Goal: Transaction & Acquisition: Obtain resource

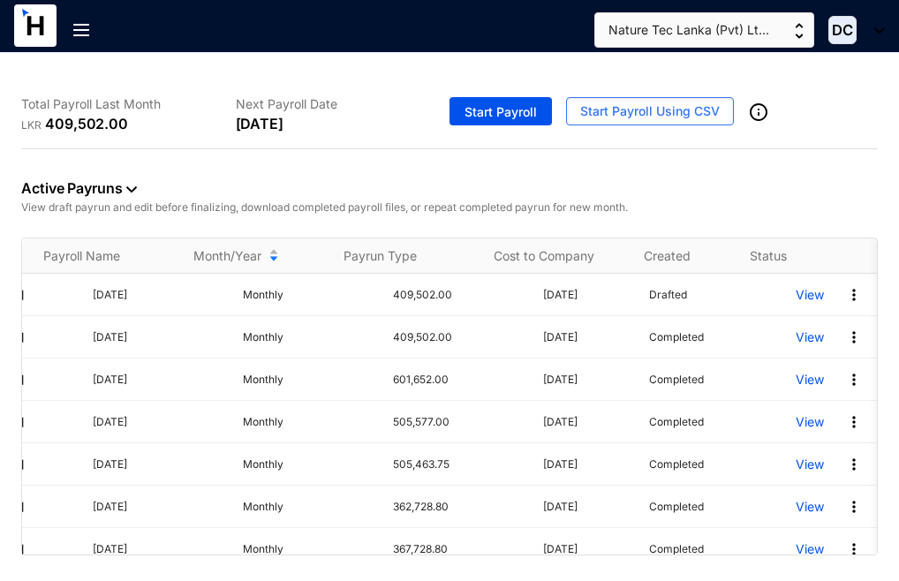
scroll to position [0, 110]
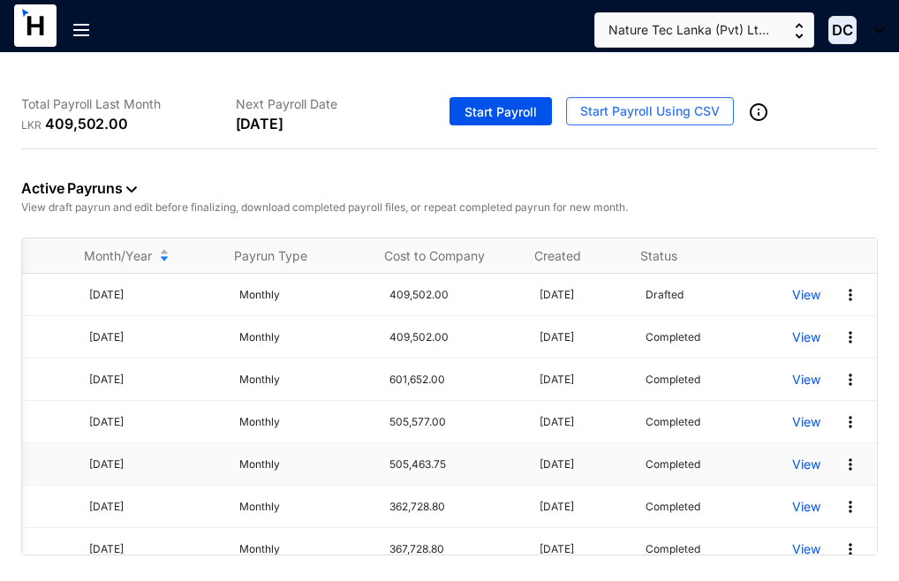
click at [798, 473] on p "View" at bounding box center [806, 465] width 28 height 18
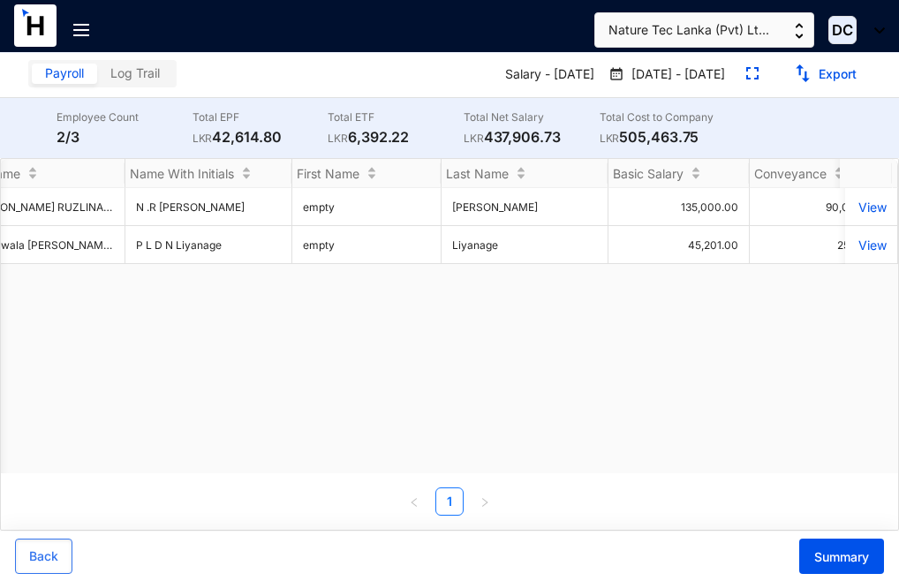
scroll to position [0, 21]
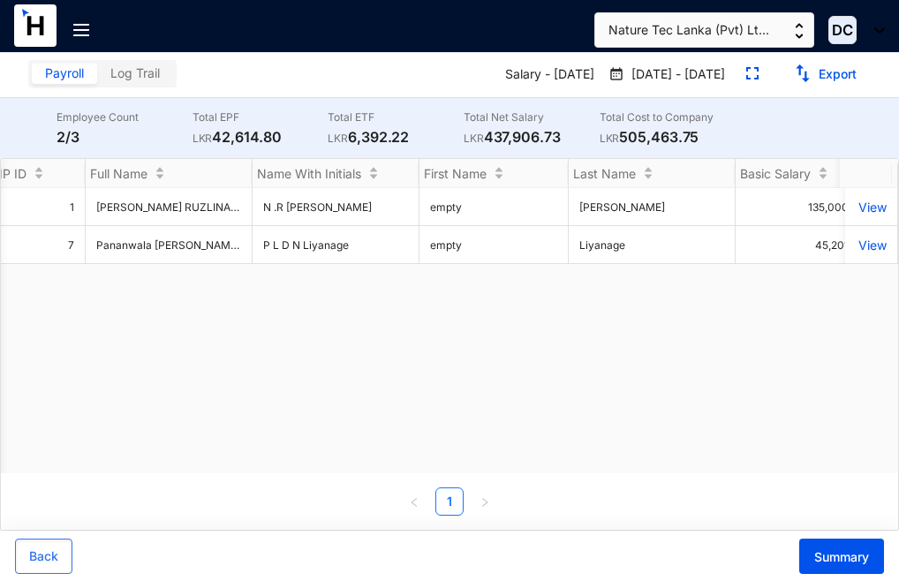
click at [76, 26] on img at bounding box center [81, 30] width 16 height 12
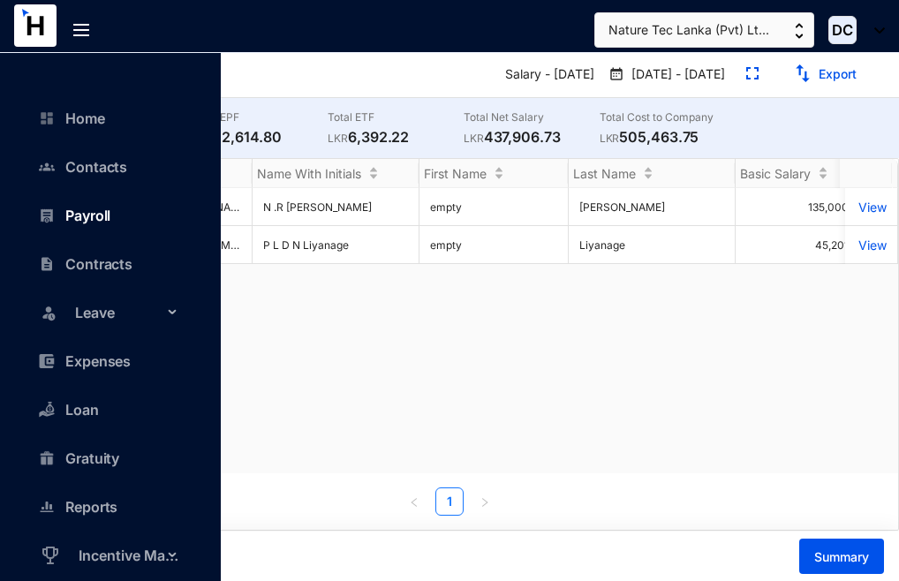
click at [96, 209] on link "Payroll" at bounding box center [79, 216] width 63 height 18
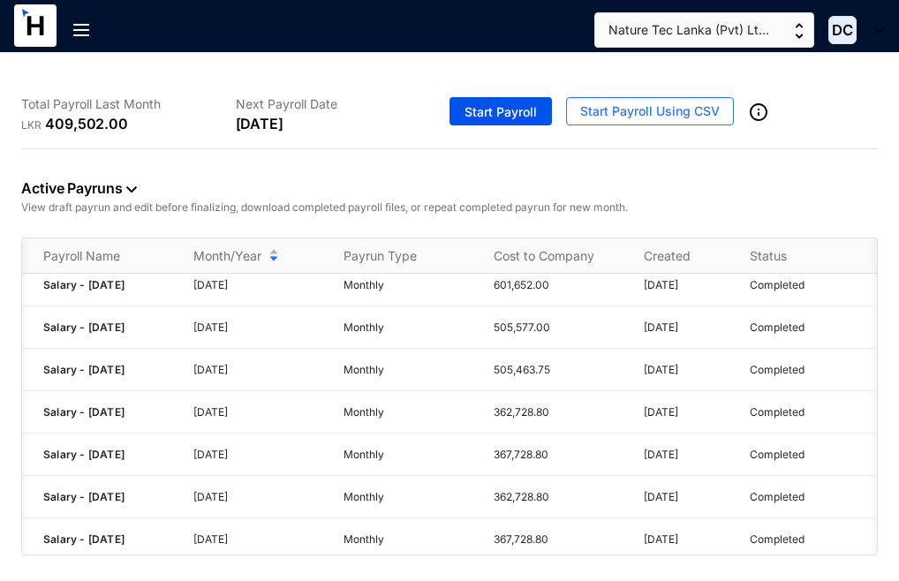
scroll to position [0, 110]
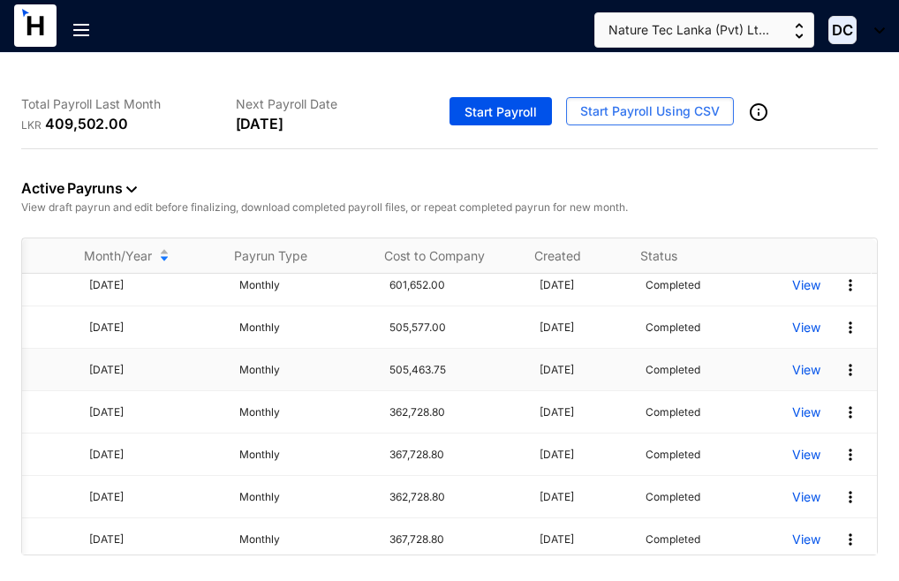
click at [793, 379] on p "View" at bounding box center [806, 370] width 28 height 18
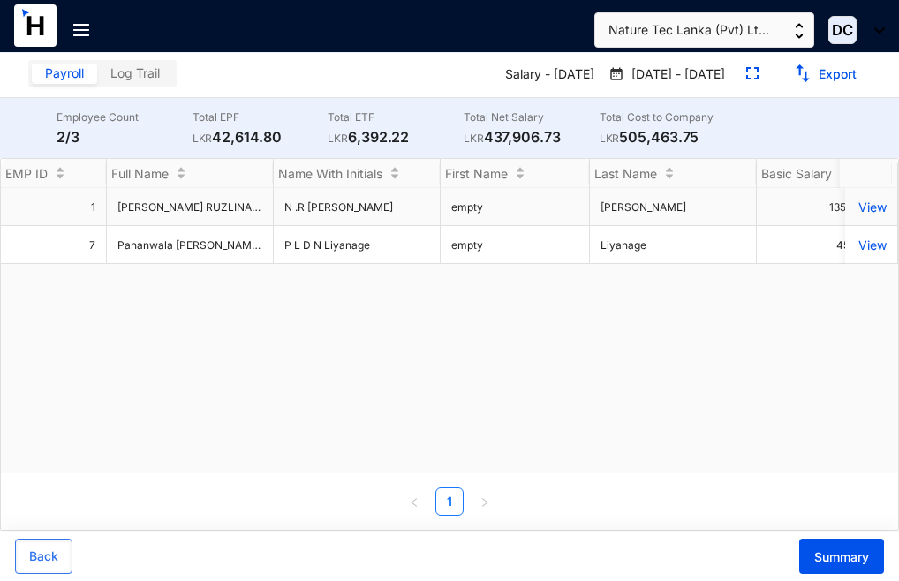
click at [55, 208] on td "1" at bounding box center [54, 207] width 106 height 38
click at [68, 216] on td "1" at bounding box center [54, 207] width 106 height 38
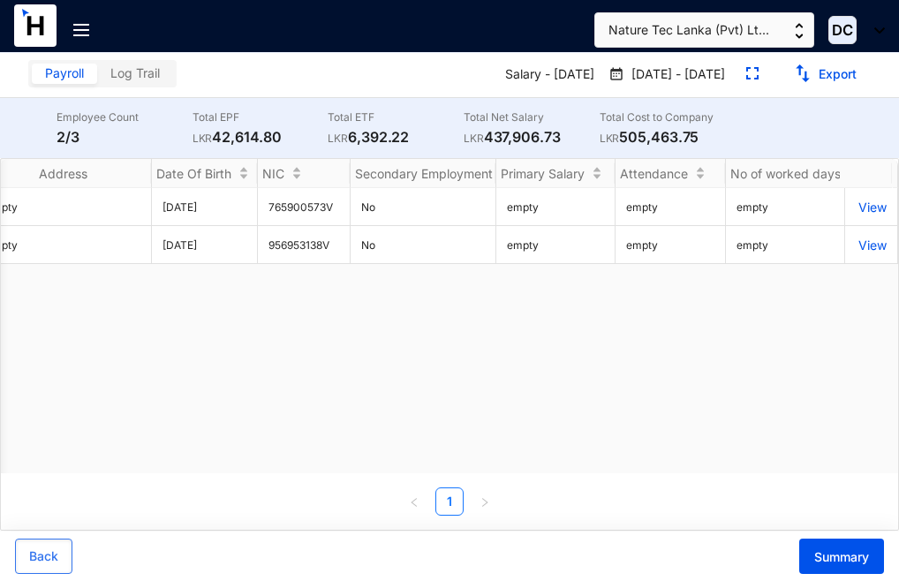
scroll to position [0, 5917]
click at [863, 212] on p "View" at bounding box center [871, 207] width 31 height 15
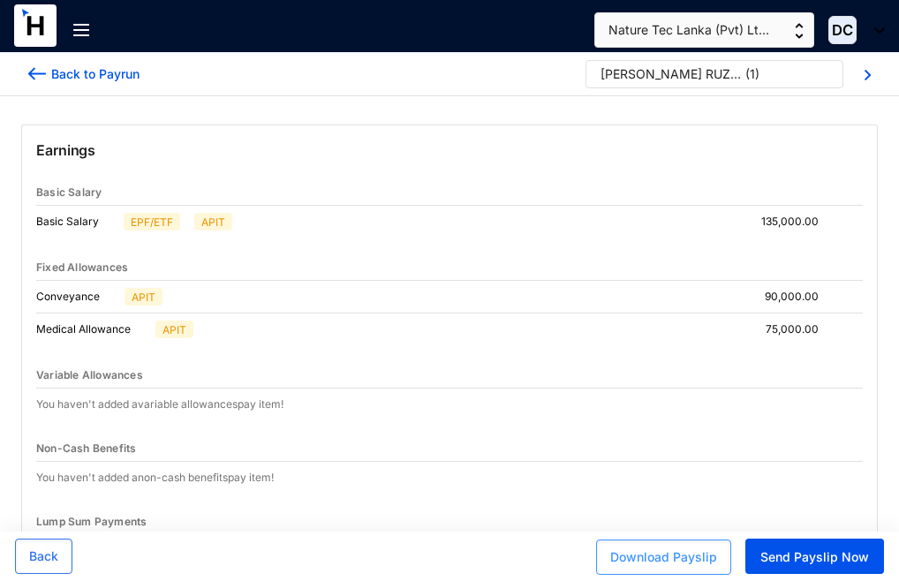
click at [671, 561] on span "Download Payslip" at bounding box center [663, 557] width 107 height 18
click at [646, 555] on span "Download Payslip" at bounding box center [663, 557] width 107 height 18
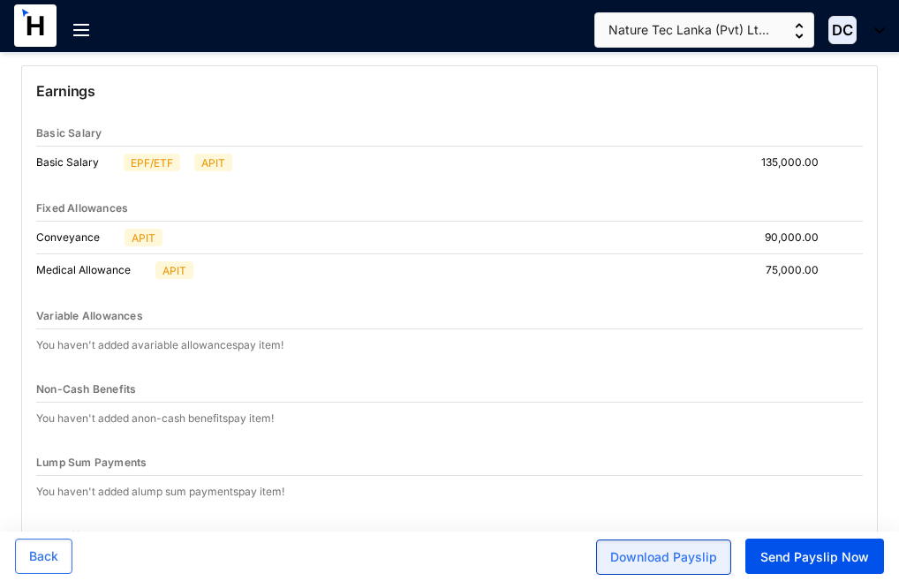
scroll to position [94, 0]
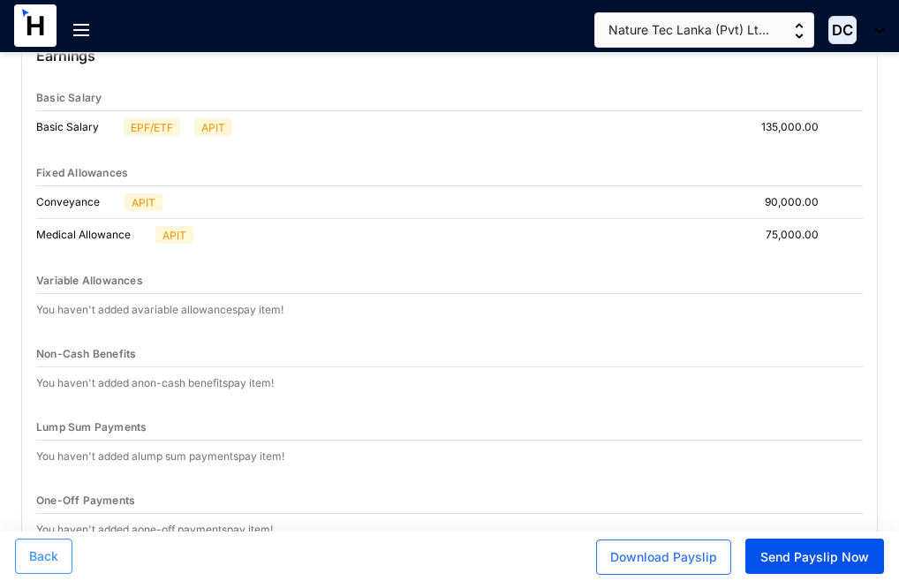
click at [40, 566] on button "Back" at bounding box center [43, 556] width 57 height 35
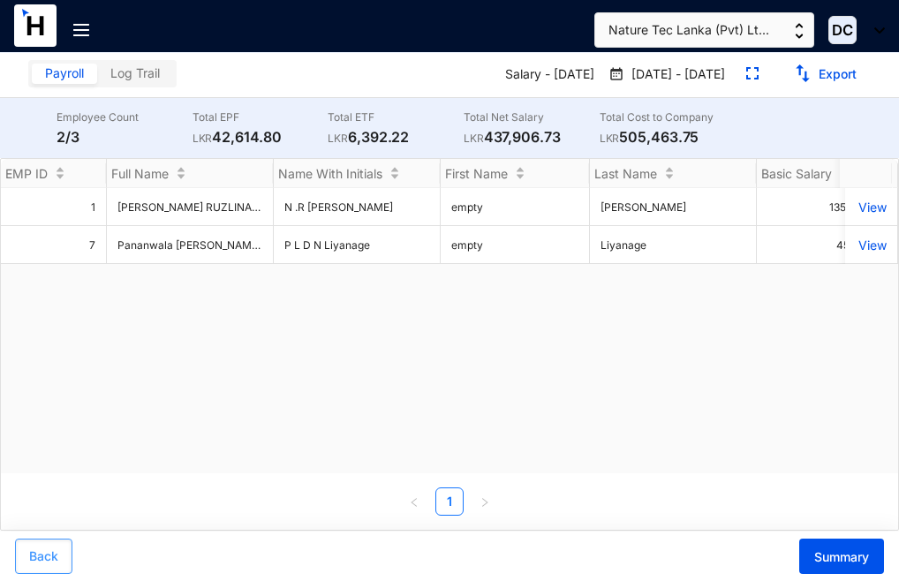
click at [43, 561] on span "Back" at bounding box center [43, 557] width 29 height 18
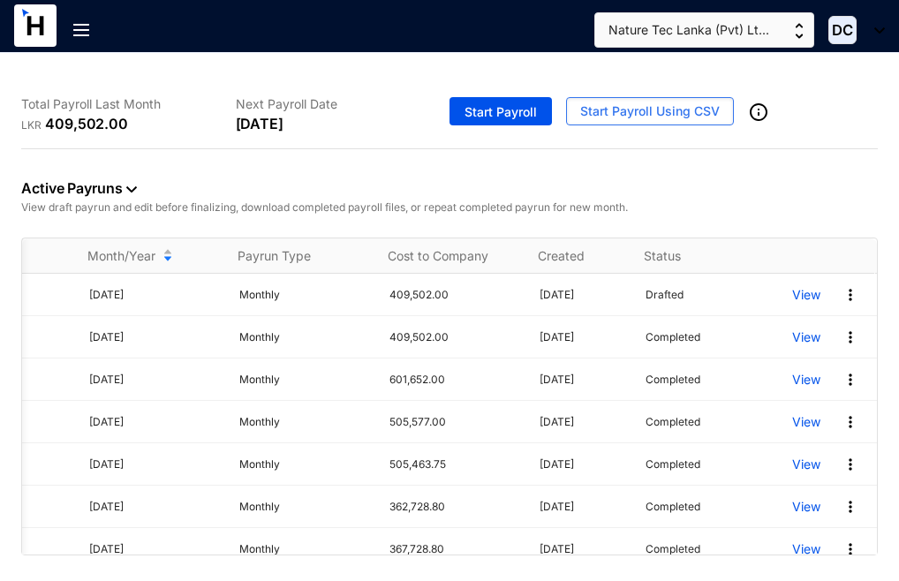
scroll to position [0, 110]
click at [794, 431] on p "View" at bounding box center [806, 422] width 28 height 18
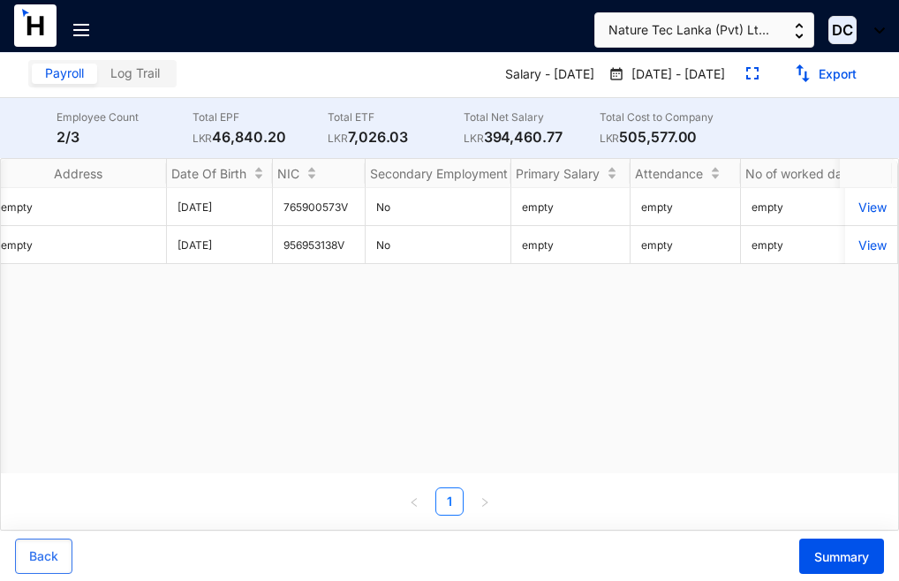
scroll to position [0, 6058]
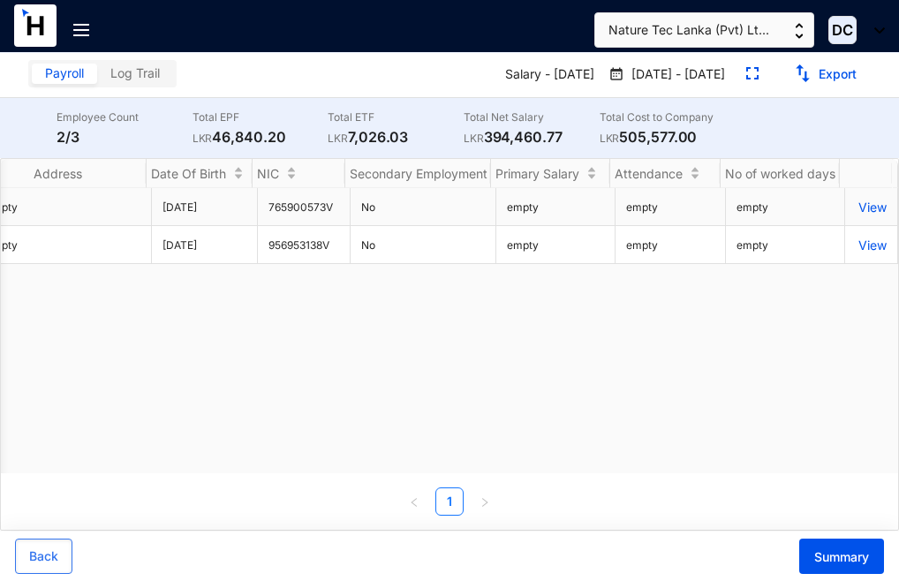
click at [857, 215] on p "View" at bounding box center [871, 207] width 31 height 15
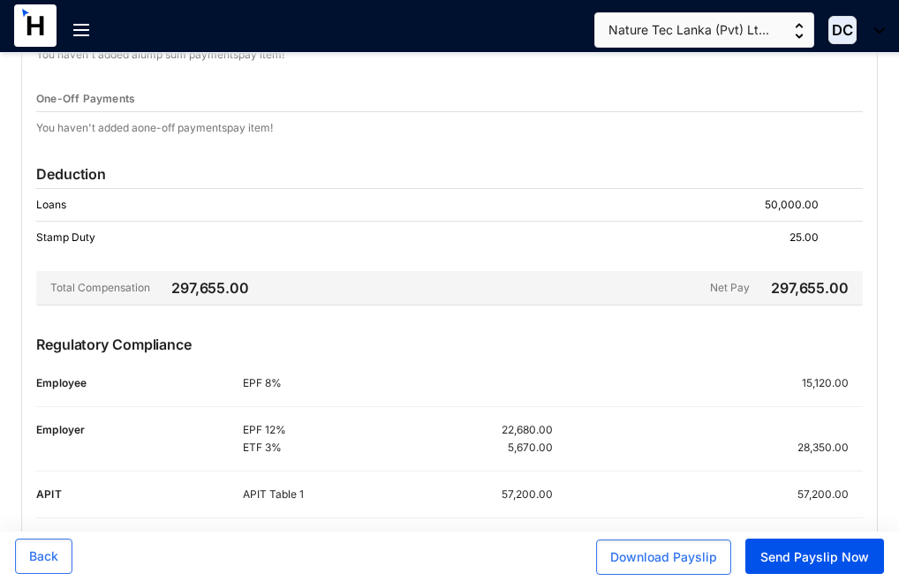
scroll to position [565, 0]
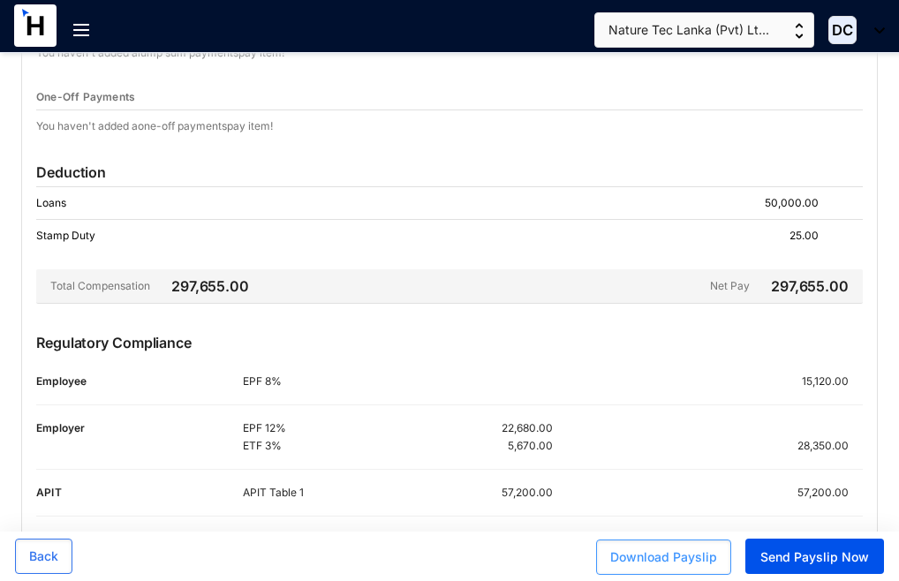
click at [676, 558] on span "Download Payslip" at bounding box center [663, 557] width 107 height 18
click at [33, 561] on span "Back" at bounding box center [43, 557] width 29 height 18
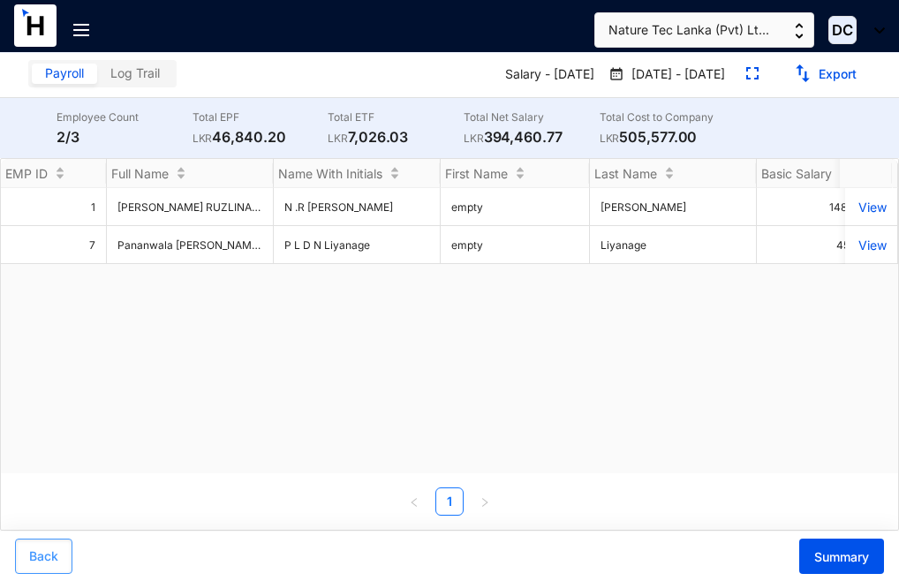
click at [47, 554] on span "Back" at bounding box center [43, 557] width 29 height 18
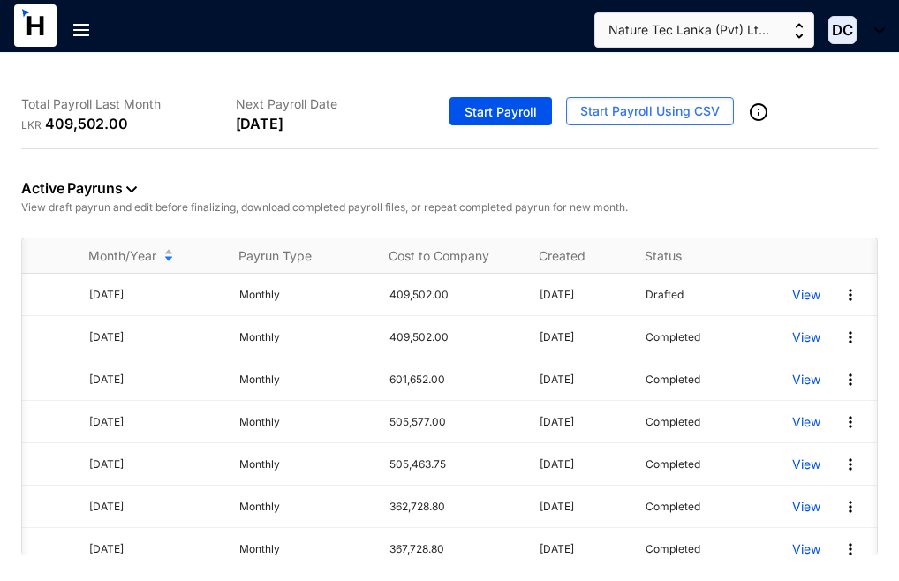
scroll to position [0, 110]
click at [792, 389] on p "View" at bounding box center [806, 380] width 28 height 18
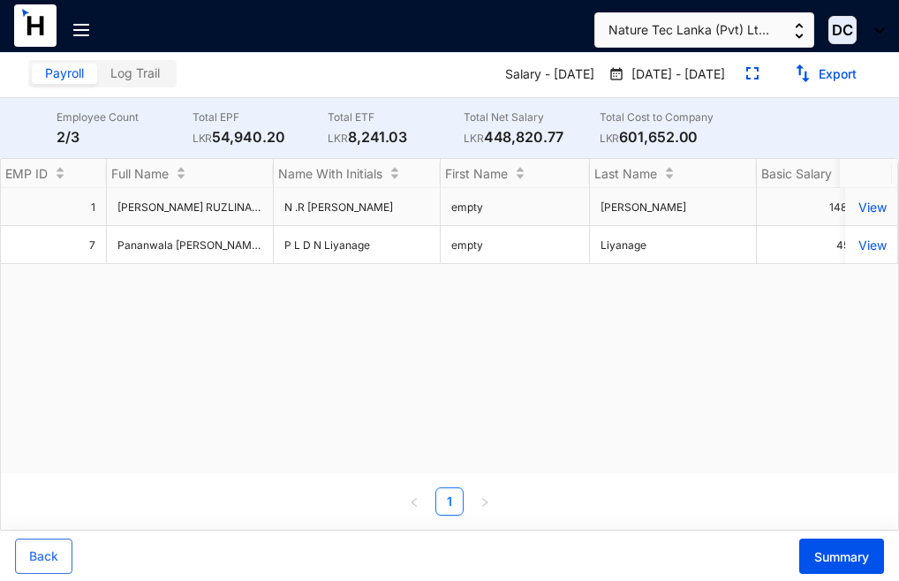
click at [856, 215] on p "View" at bounding box center [871, 207] width 31 height 15
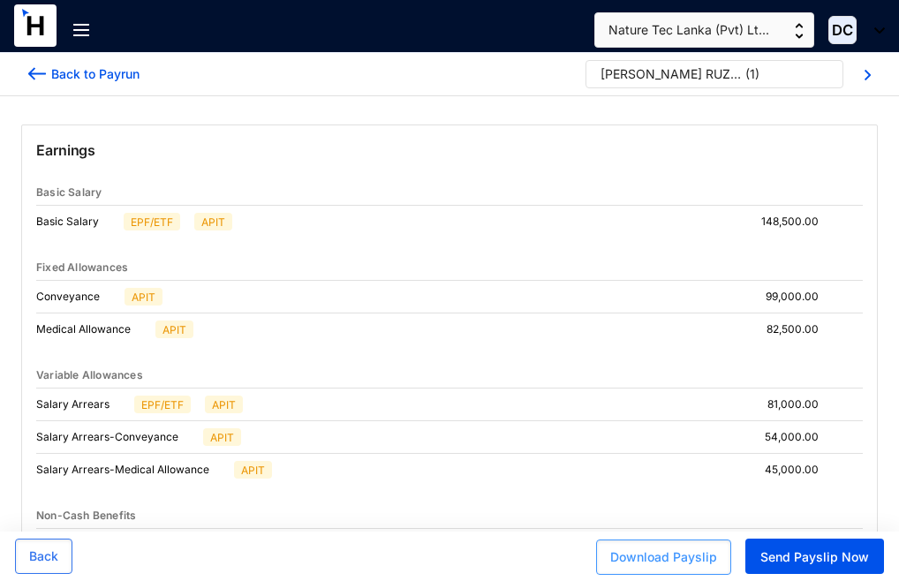
click at [654, 556] on span "Download Payslip" at bounding box center [663, 557] width 107 height 18
click at [54, 563] on span "Back" at bounding box center [43, 557] width 29 height 18
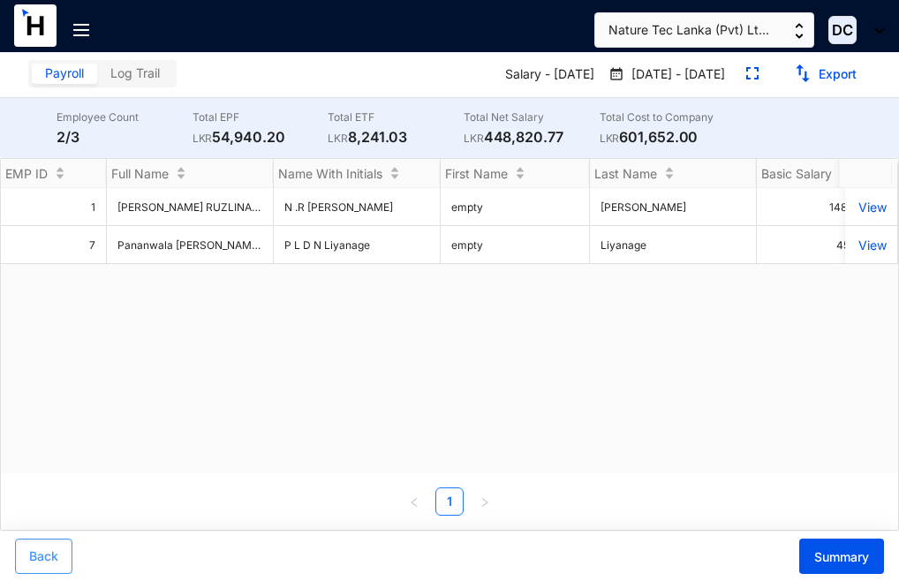
click at [46, 549] on span "Back" at bounding box center [43, 557] width 29 height 18
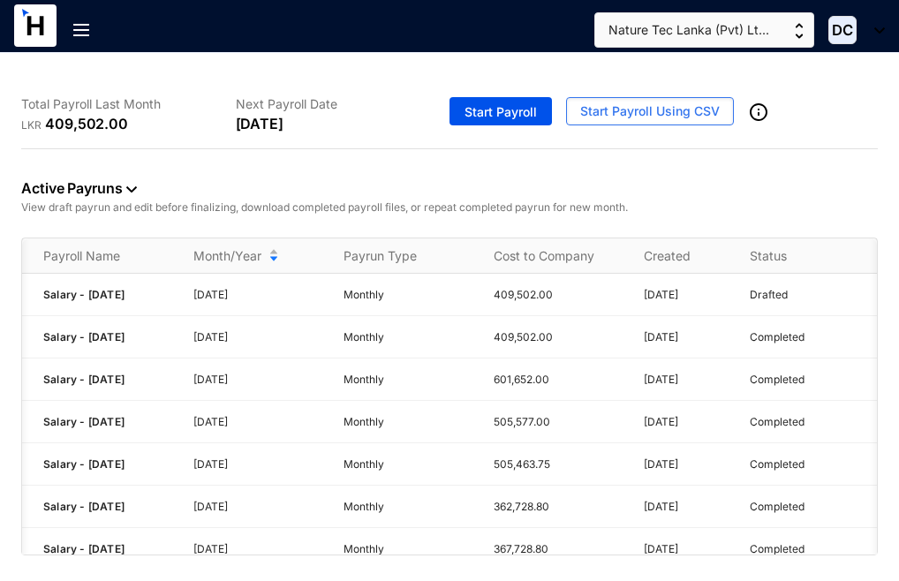
scroll to position [0, 110]
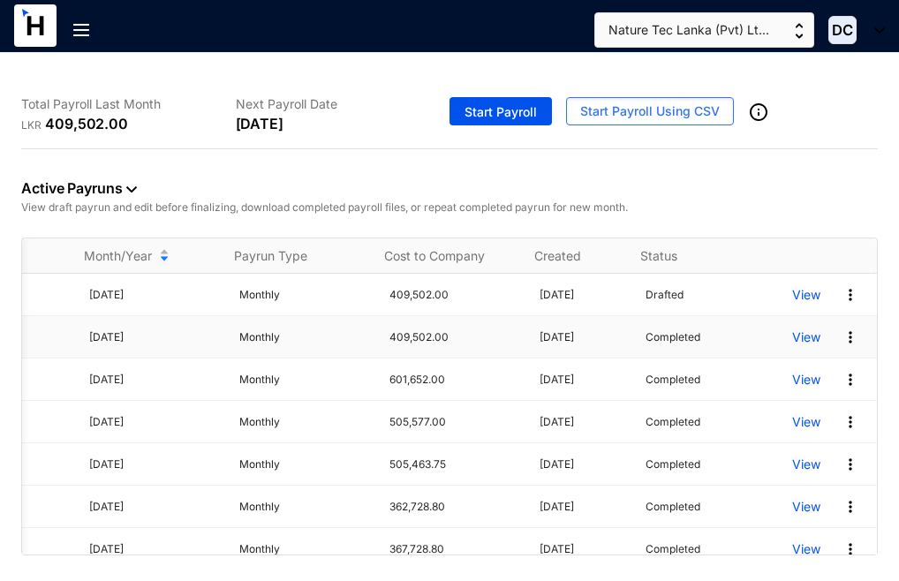
click at [792, 346] on p "View" at bounding box center [806, 338] width 28 height 18
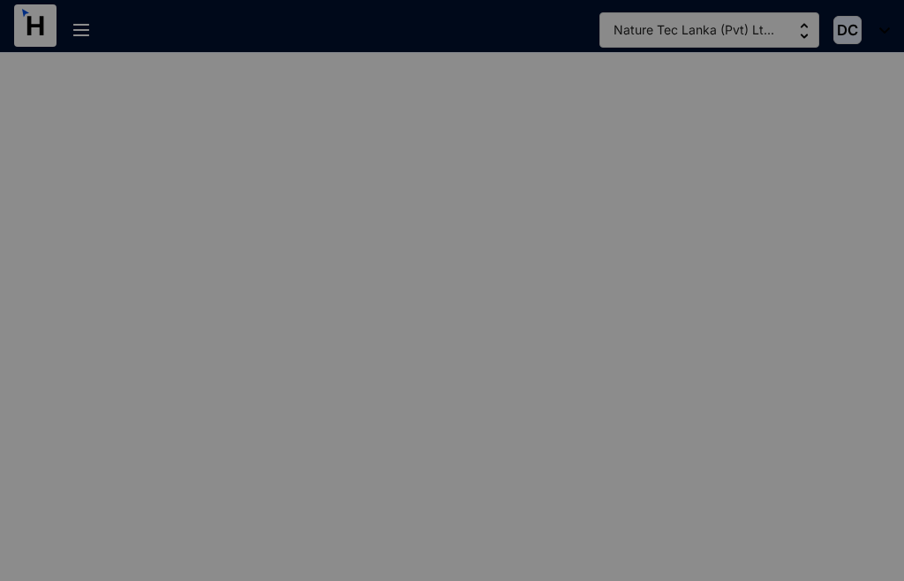
click at [783, 347] on div "Processing Payroll Data... Hang tight! We’re processing the payroll details, th…" at bounding box center [452, 290] width 904 height 581
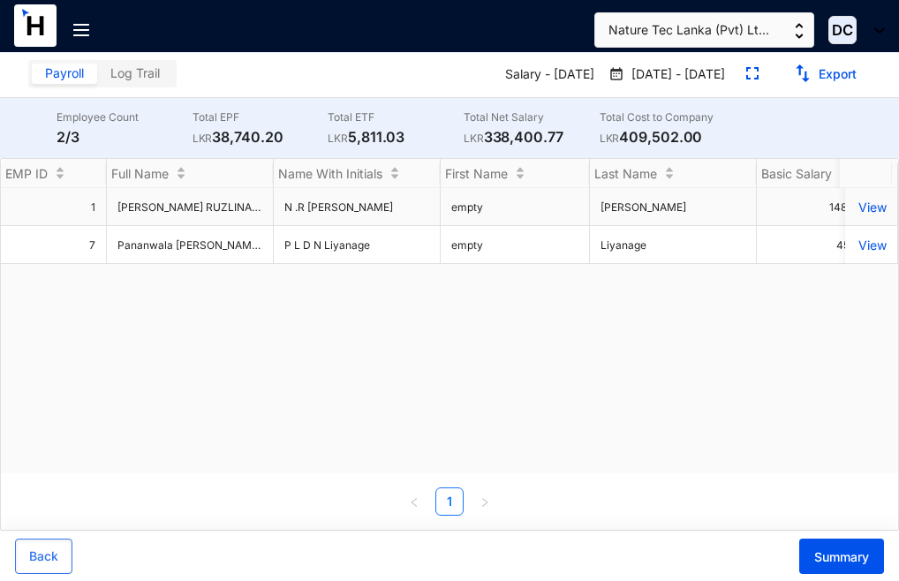
click at [858, 215] on p "View" at bounding box center [871, 207] width 31 height 15
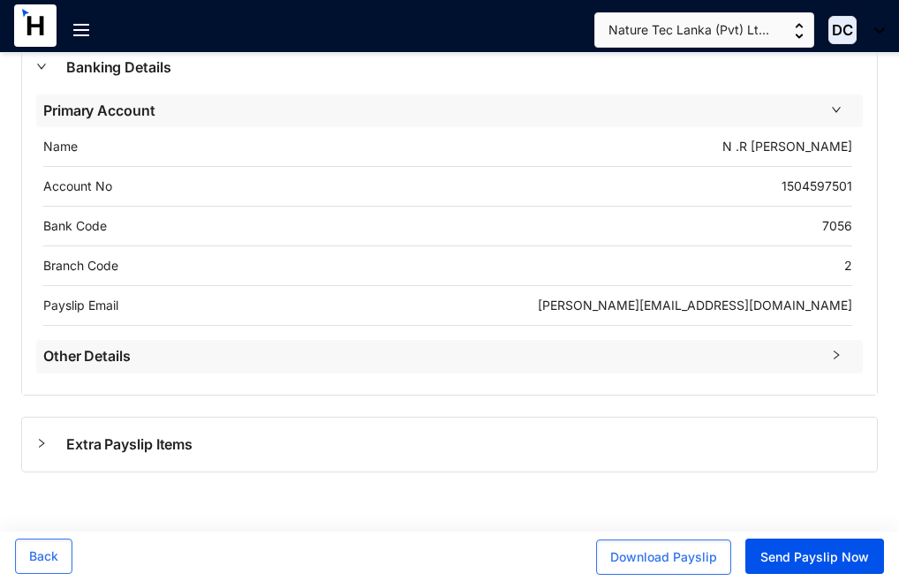
scroll to position [1146, 0]
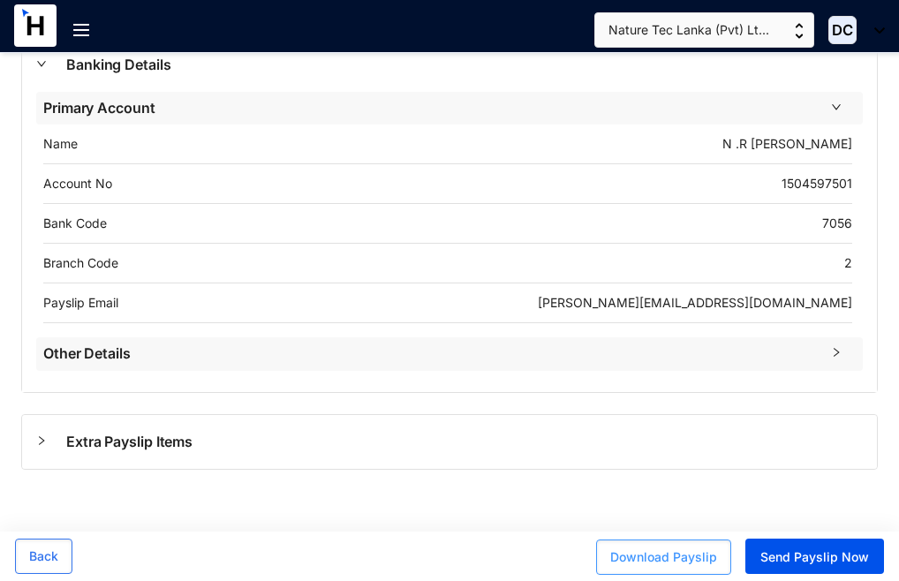
click at [652, 562] on span "Download Payslip" at bounding box center [663, 557] width 107 height 18
click at [658, 560] on span "Download Payslip" at bounding box center [663, 557] width 107 height 18
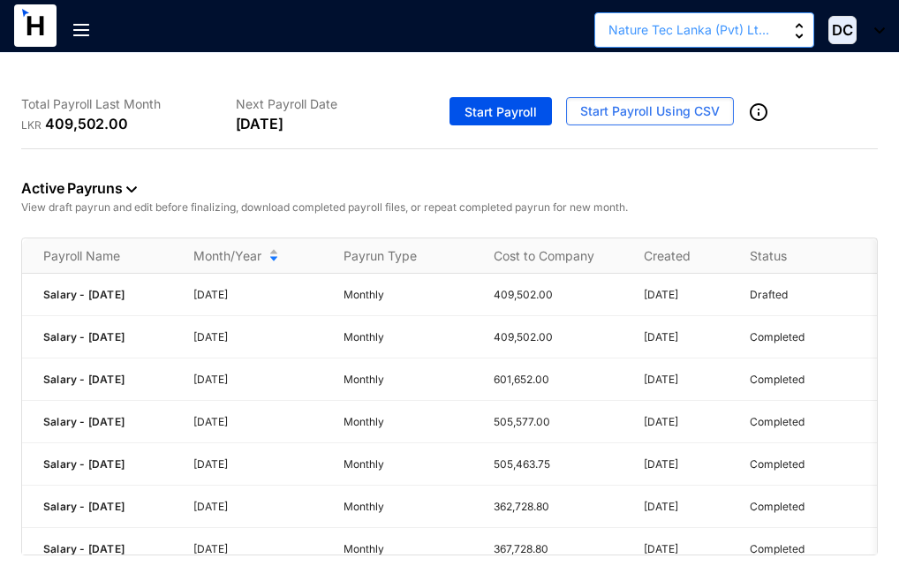
drag, startPoint x: 797, startPoint y: 26, endPoint x: 790, endPoint y: 35, distance: 12.0
click at [795, 26] on img "button" at bounding box center [799, 31] width 9 height 16
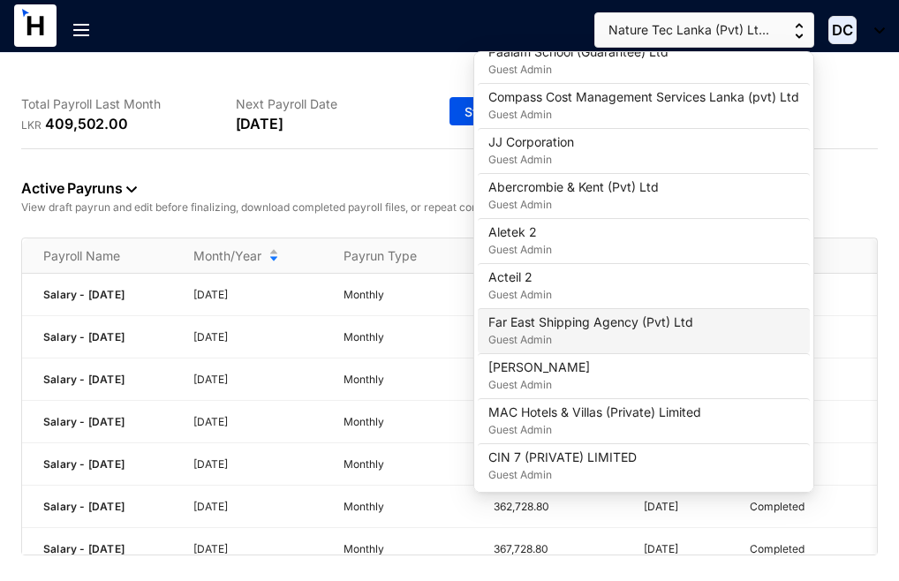
click at [548, 337] on p "Guest Admin" at bounding box center [590, 340] width 205 height 18
